Goal: Transaction & Acquisition: Purchase product/service

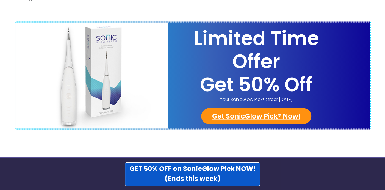
scroll to position [2201, 0]
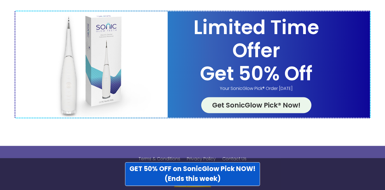
click at [250, 97] on link "Get SonicGlow Pick® Now!" at bounding box center [256, 105] width 110 height 16
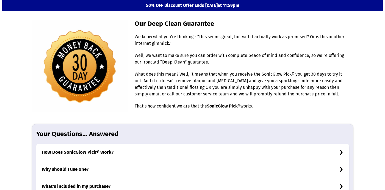
scroll to position [1655, 0]
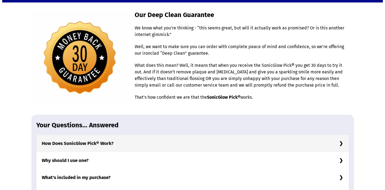
click at [342, 135] on h3 "How Does SonicGlow Pick® Work?" at bounding box center [192, 143] width 313 height 17
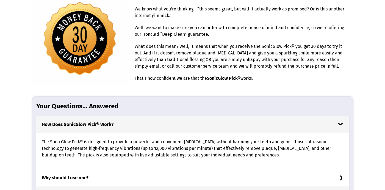
scroll to position [1706, 0]
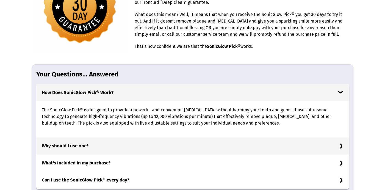
click at [343, 138] on h3 "Why should I use one?" at bounding box center [192, 146] width 313 height 17
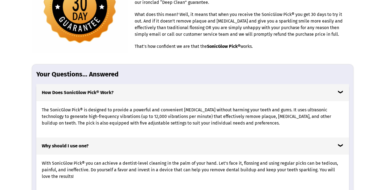
scroll to position [1732, 0]
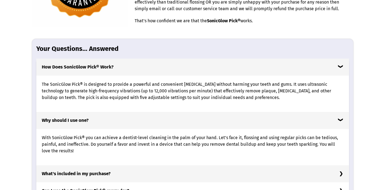
click at [342, 165] on h3 "What's included in my purchase?" at bounding box center [192, 173] width 313 height 17
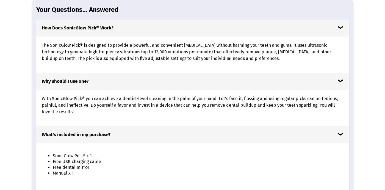
scroll to position [1783, 0]
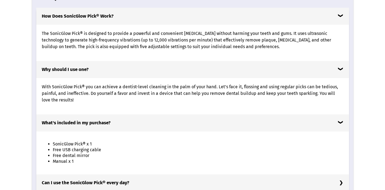
click at [342, 174] on h3 "Can I use the SonicGlow Pick® every day?" at bounding box center [192, 182] width 313 height 17
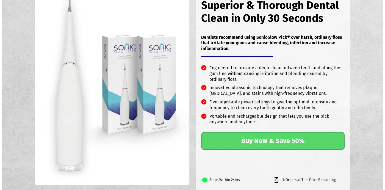
scroll to position [0, 0]
